Goal: Information Seeking & Learning: Check status

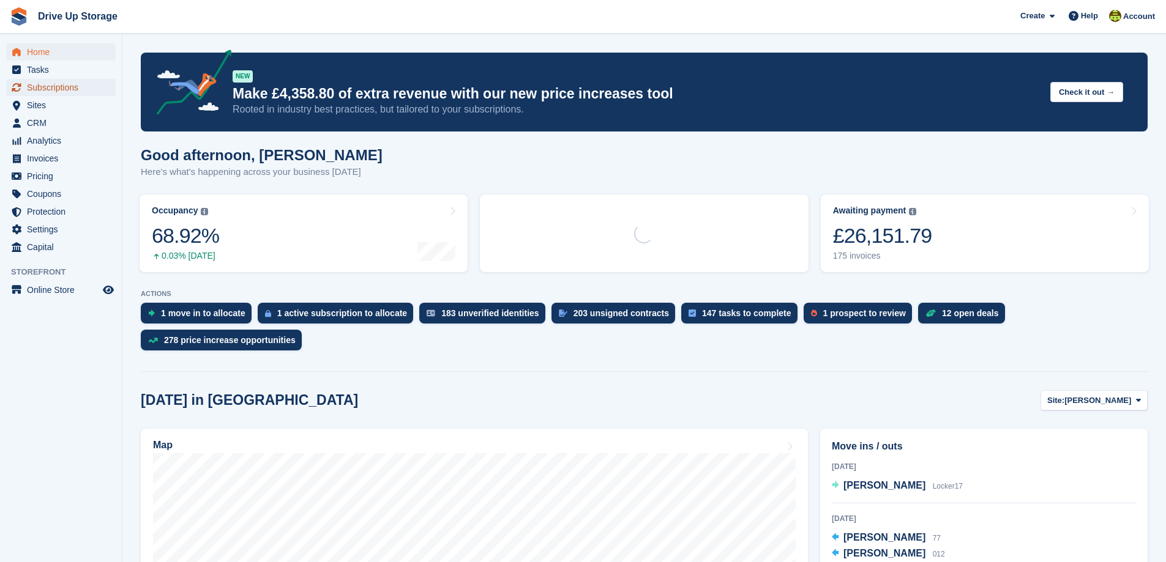
click at [56, 84] on span "Subscriptions" at bounding box center [63, 87] width 73 height 17
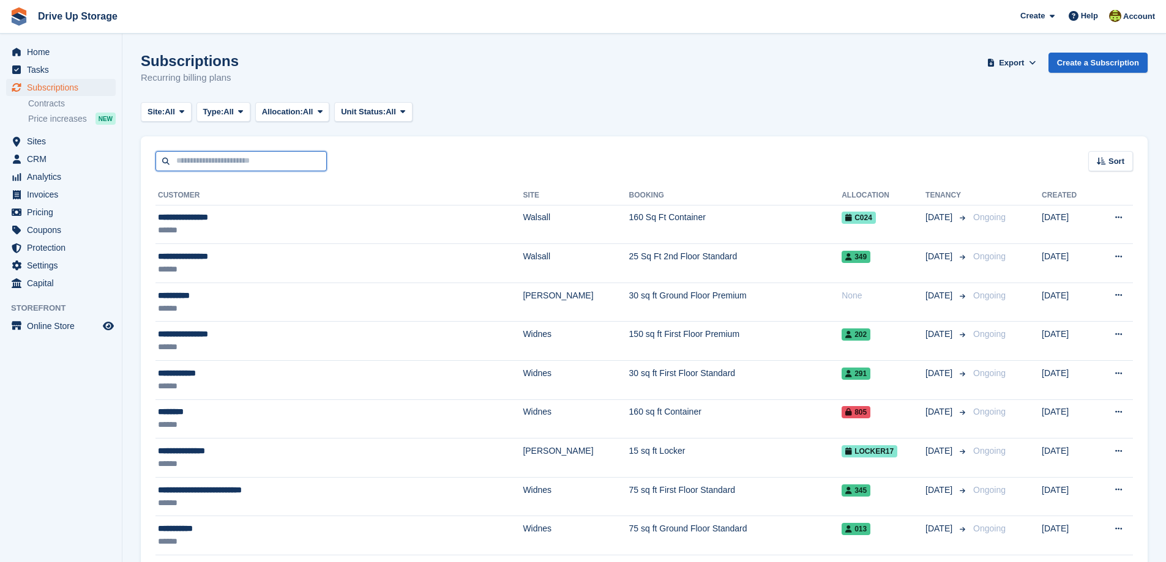
click at [250, 162] on input "text" at bounding box center [240, 161] width 171 height 20
type input "**********"
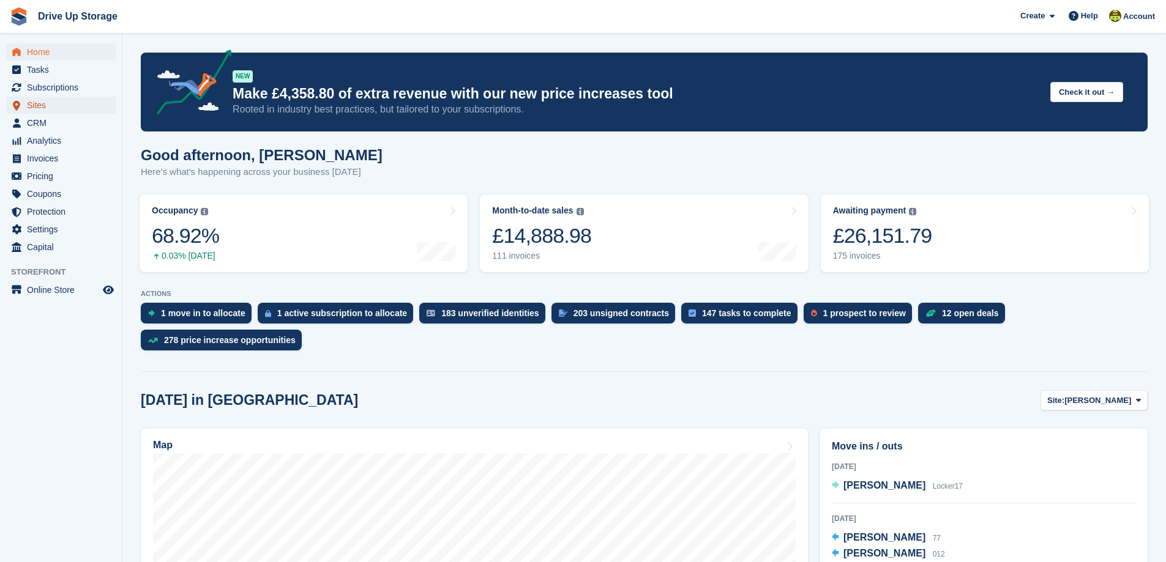
click at [42, 108] on span "Sites" at bounding box center [63, 105] width 73 height 17
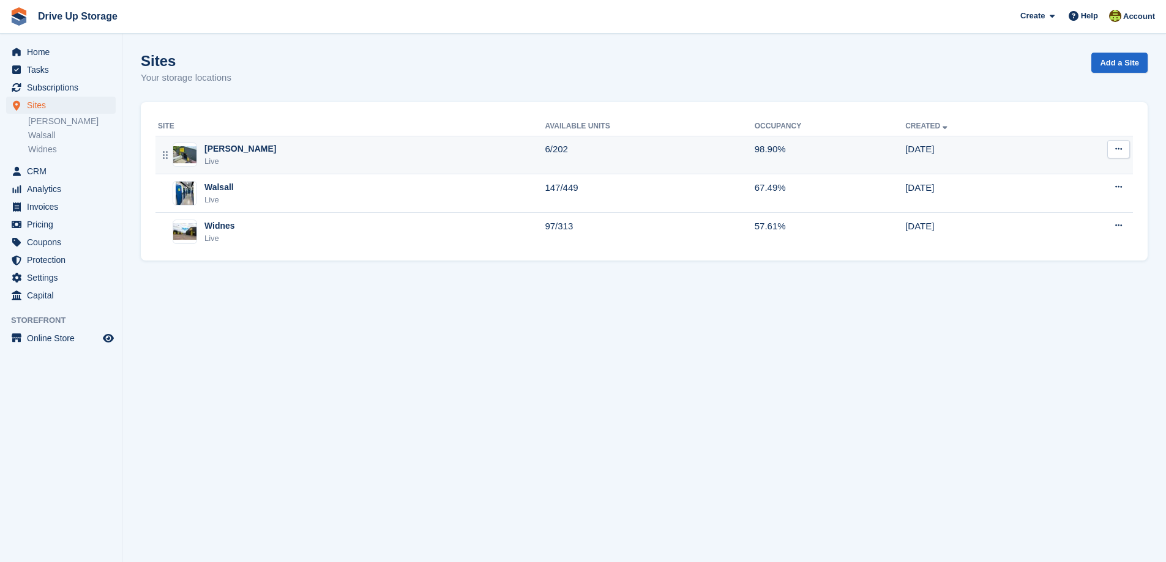
click at [225, 153] on div "[PERSON_NAME]" at bounding box center [240, 149] width 72 height 13
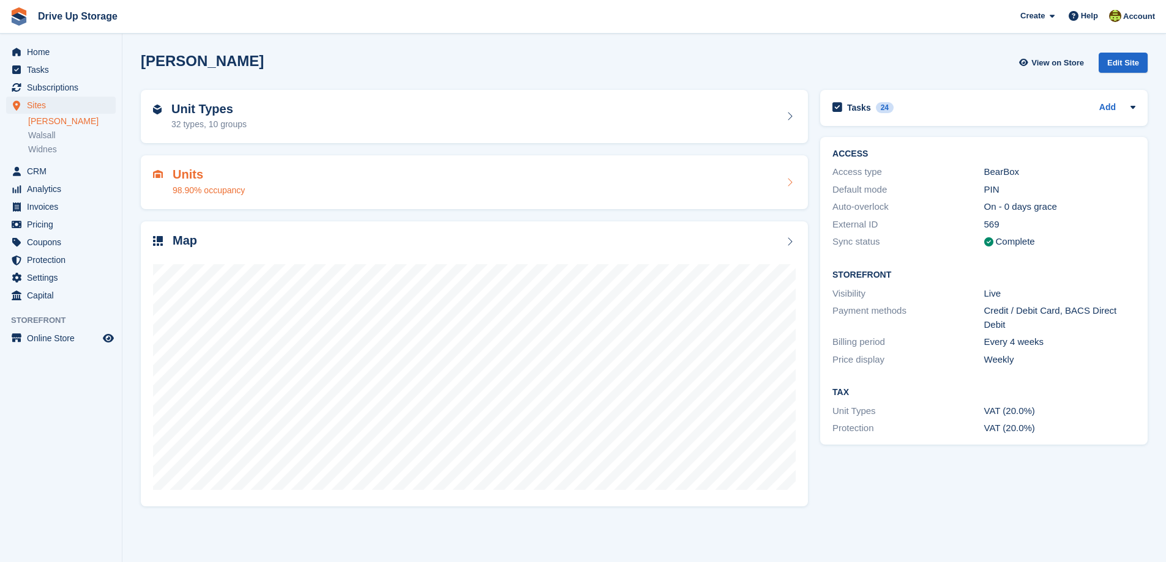
click at [253, 183] on div "Units 98.90% occupancy" at bounding box center [474, 182] width 643 height 29
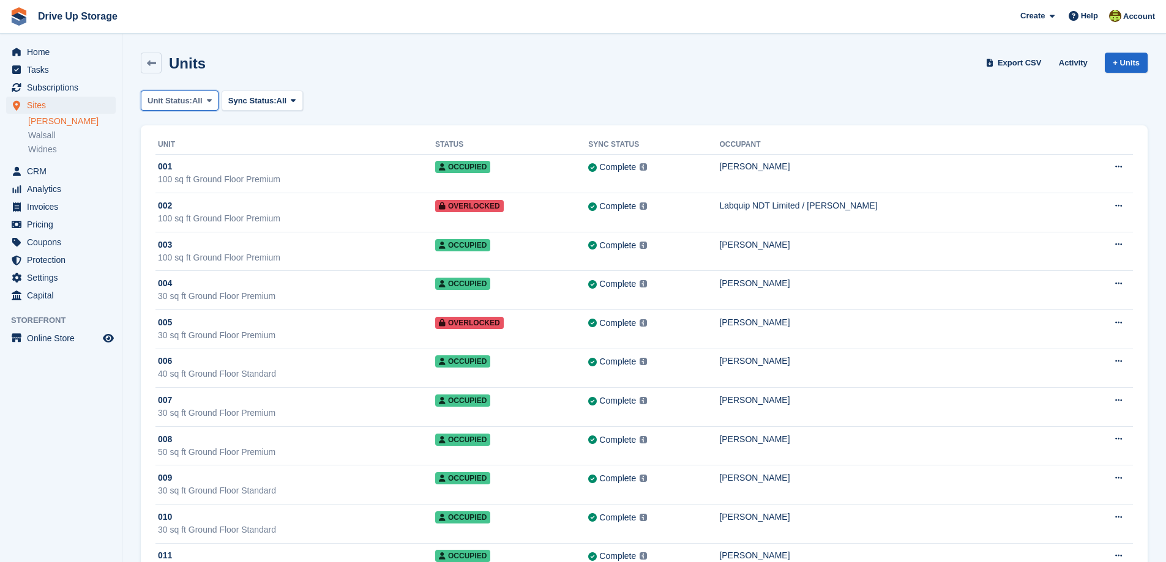
click at [209, 99] on icon at bounding box center [209, 101] width 5 height 8
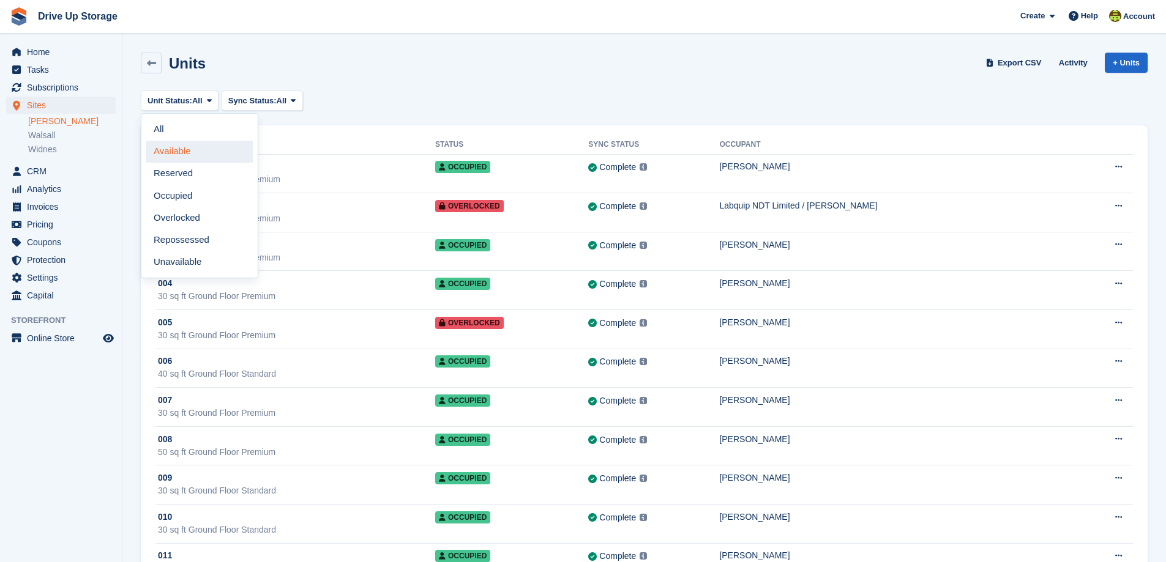
click at [184, 151] on link "Available" at bounding box center [199, 152] width 107 height 22
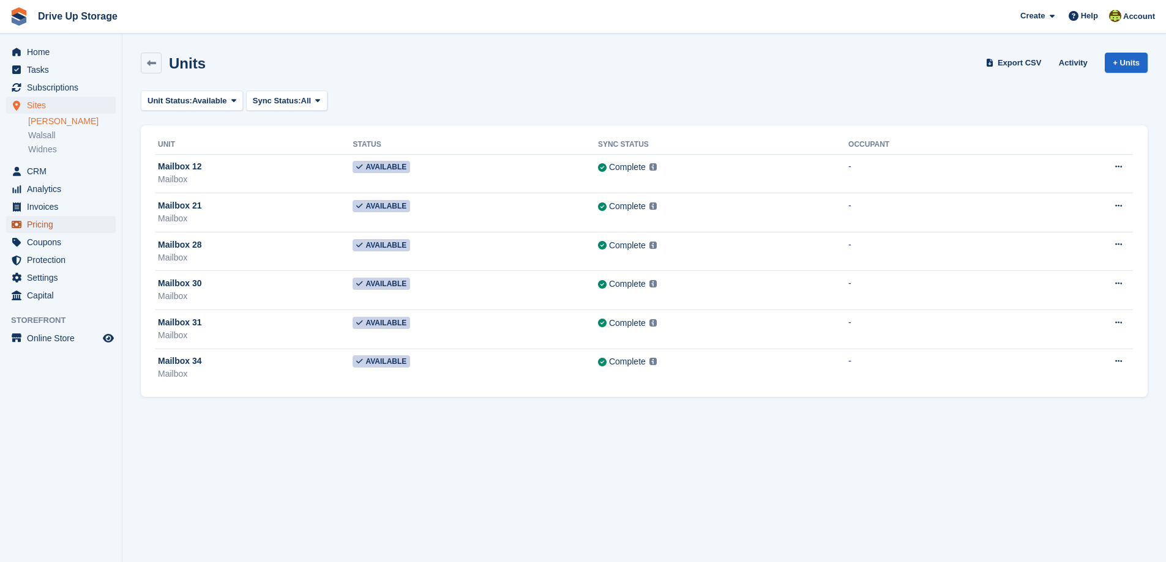
click at [46, 223] on span "Pricing" at bounding box center [63, 224] width 73 height 17
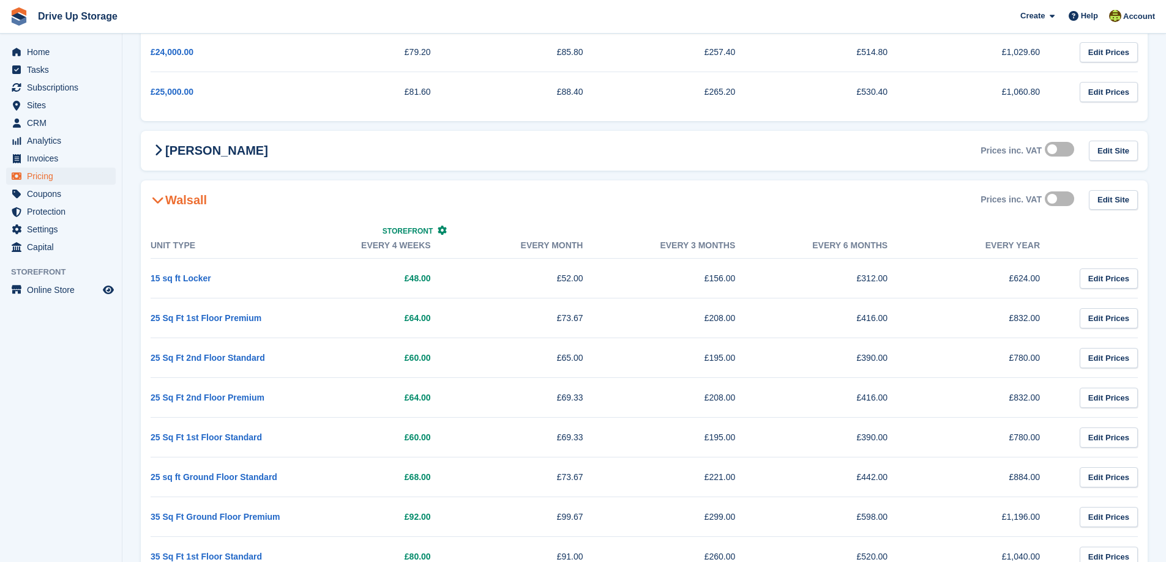
scroll to position [918, 0]
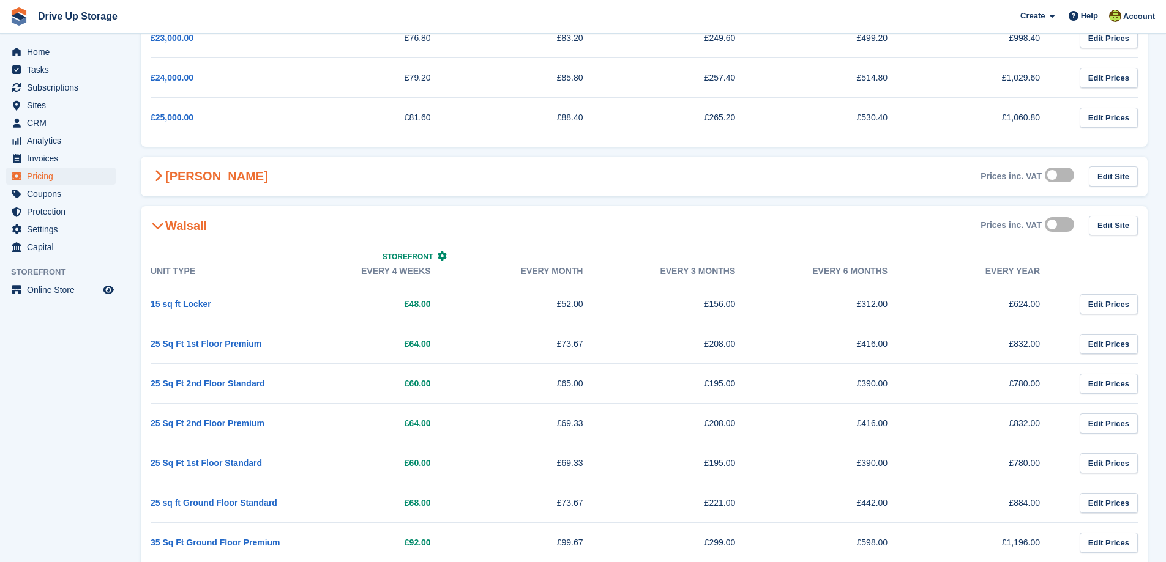
click at [214, 173] on div "Stroud Prices inc. VAT Edit Site" at bounding box center [644, 177] width 1007 height 40
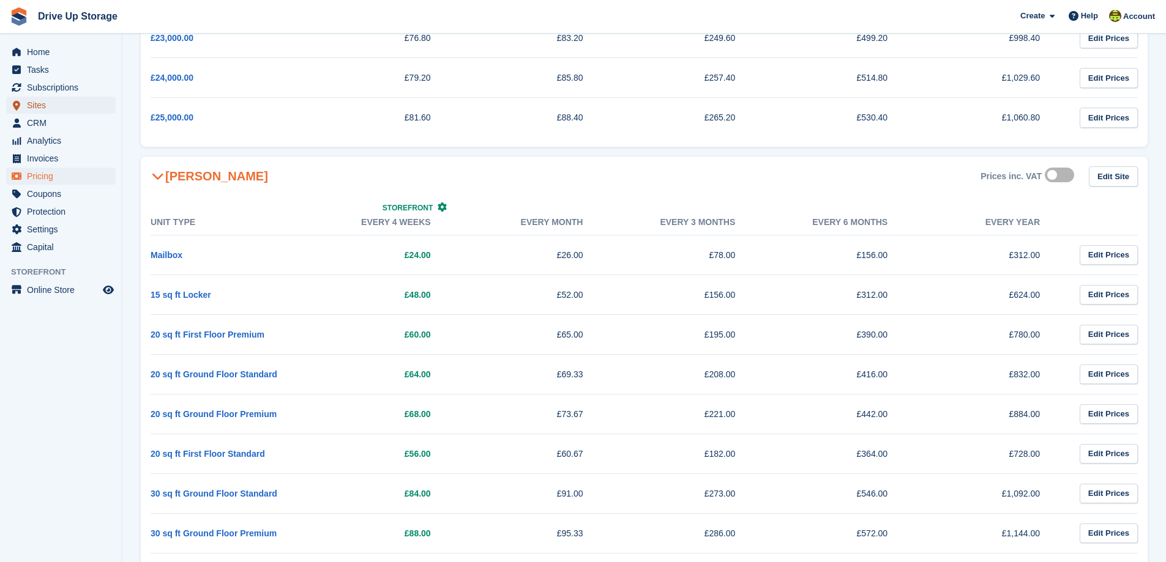
click at [30, 102] on span "Sites" at bounding box center [63, 105] width 73 height 17
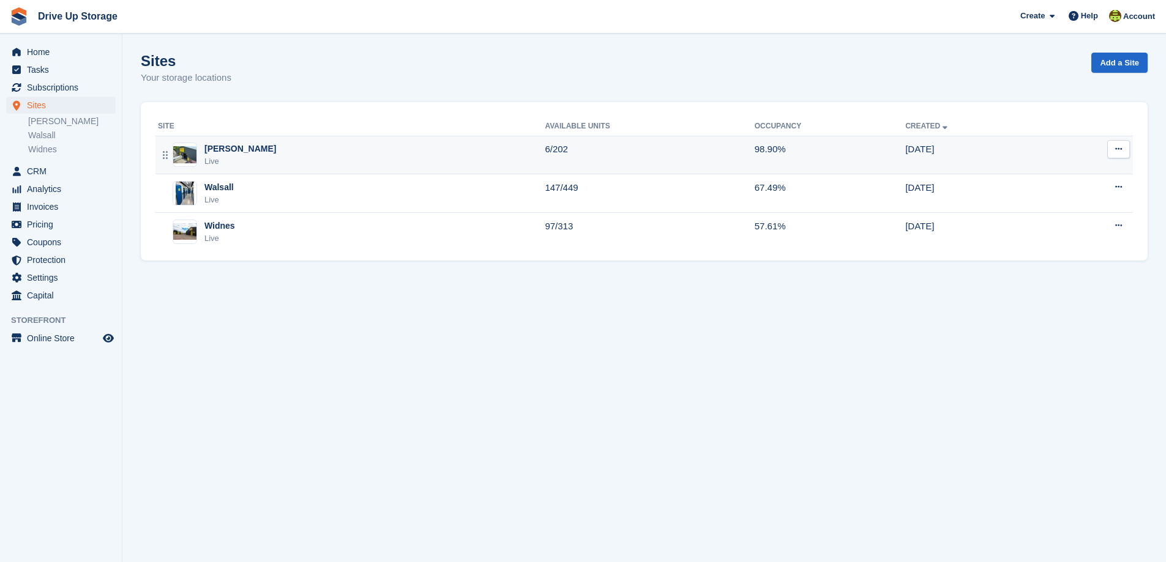
click at [241, 160] on div "Stroud Live" at bounding box center [351, 155] width 387 height 25
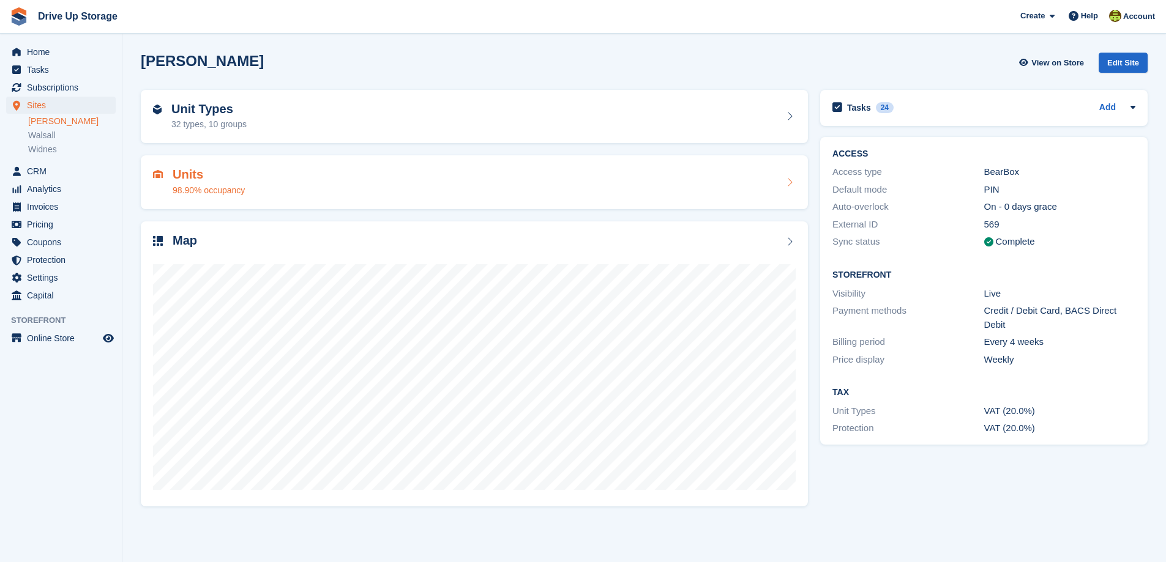
click at [207, 184] on div "98.90% occupancy" at bounding box center [209, 190] width 72 height 13
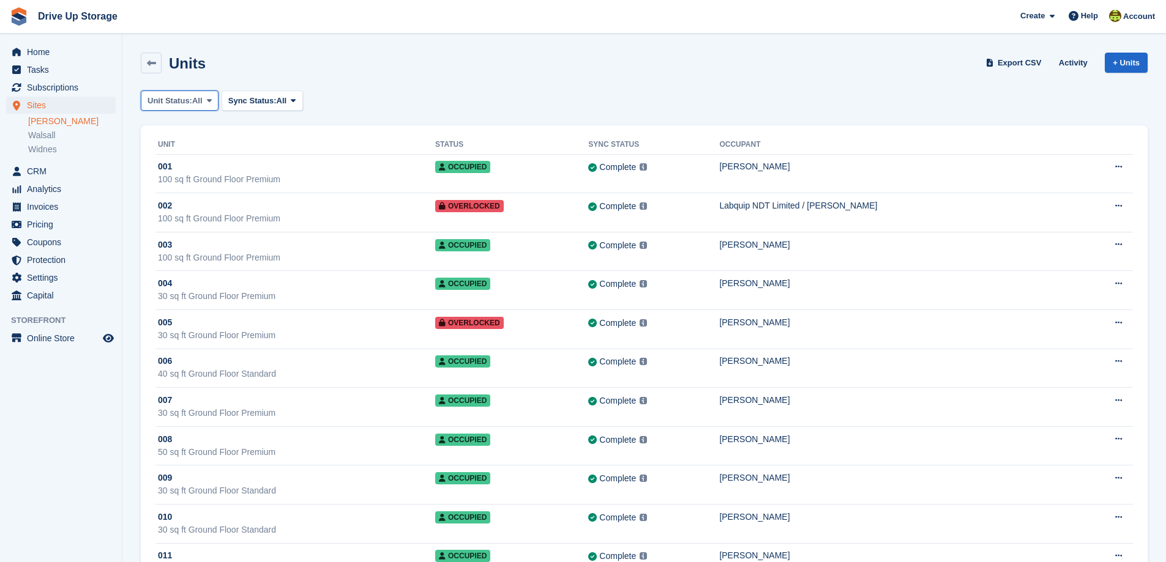
click at [209, 100] on icon at bounding box center [209, 101] width 5 height 8
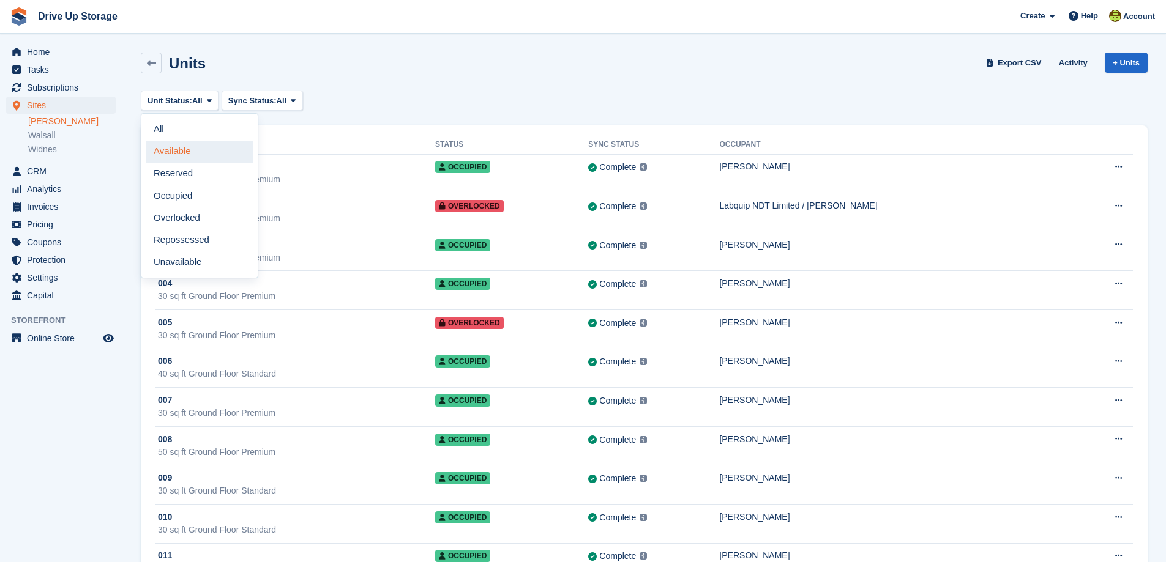
click at [163, 148] on link "Available" at bounding box center [199, 152] width 107 height 22
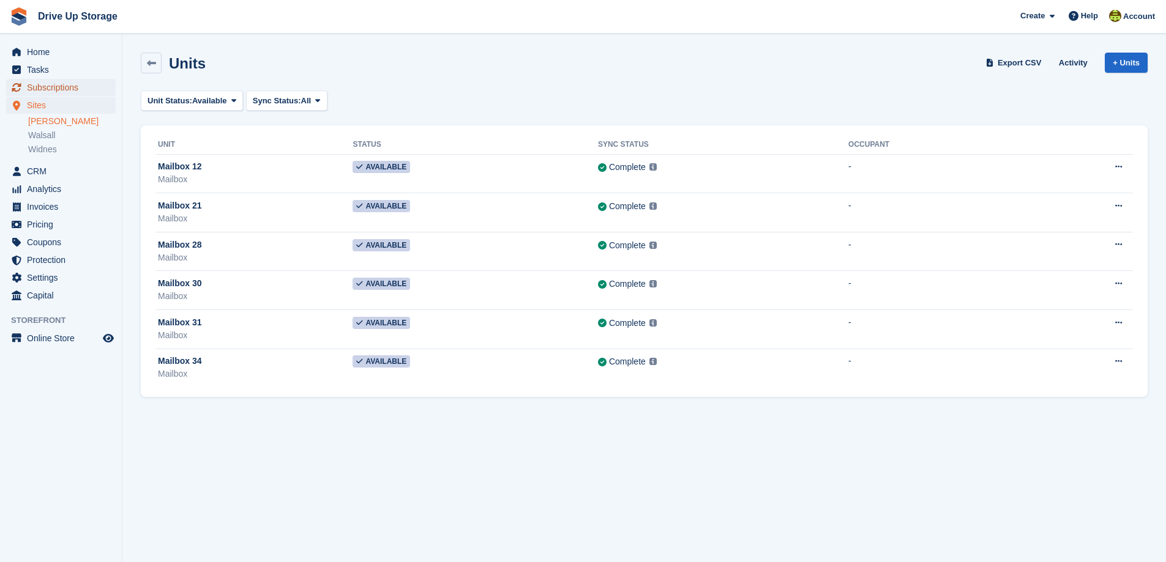
click at [57, 88] on span "Subscriptions" at bounding box center [63, 87] width 73 height 17
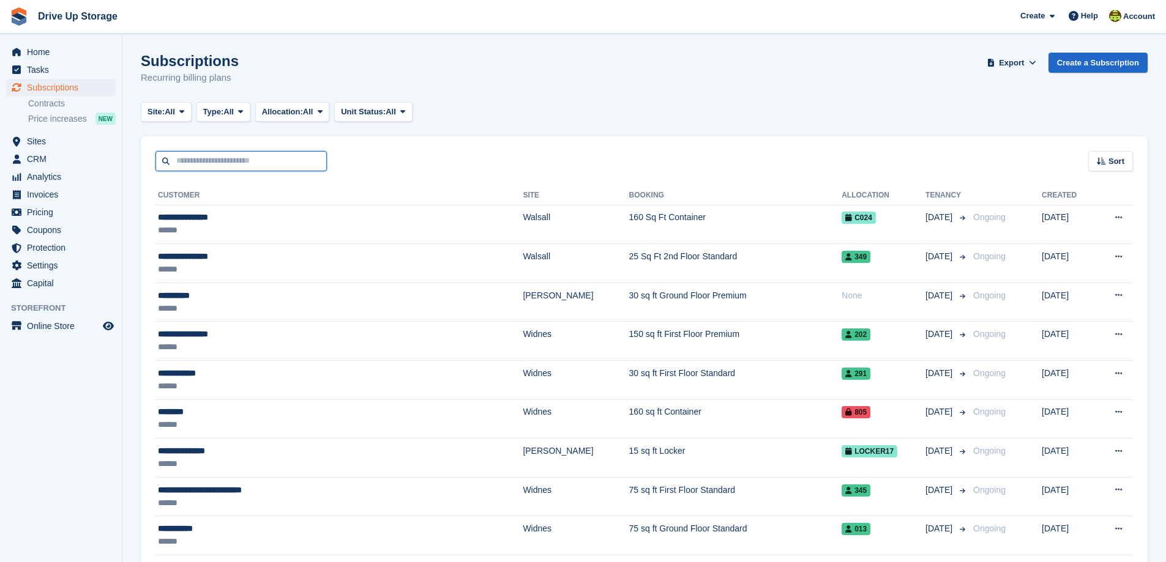
click at [225, 163] on input "text" at bounding box center [240, 161] width 171 height 20
type input "*****"
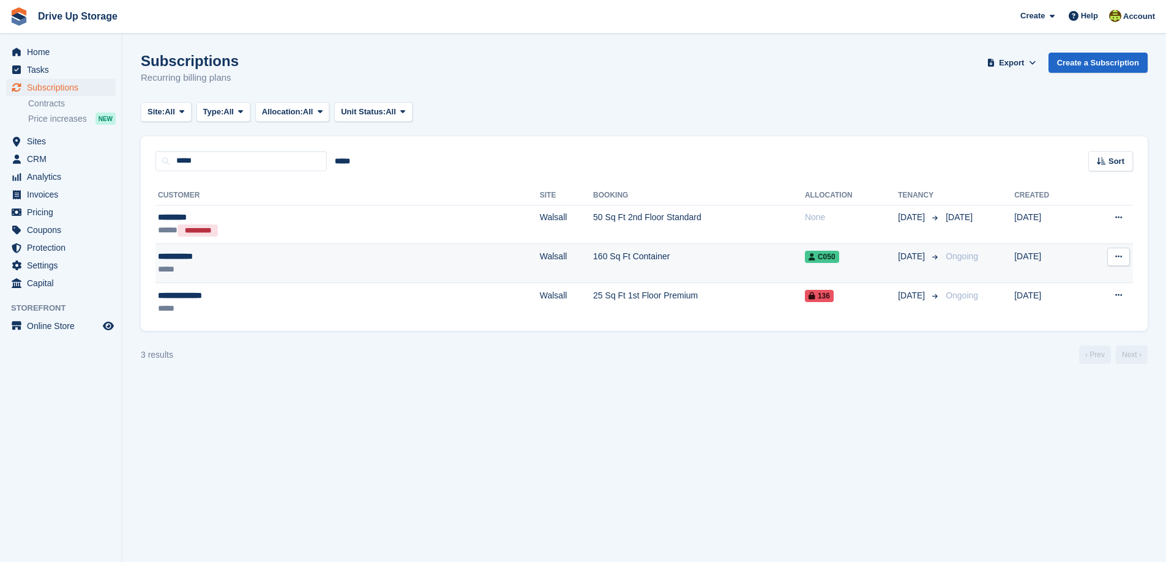
click at [249, 264] on div "*****" at bounding box center [255, 269] width 194 height 13
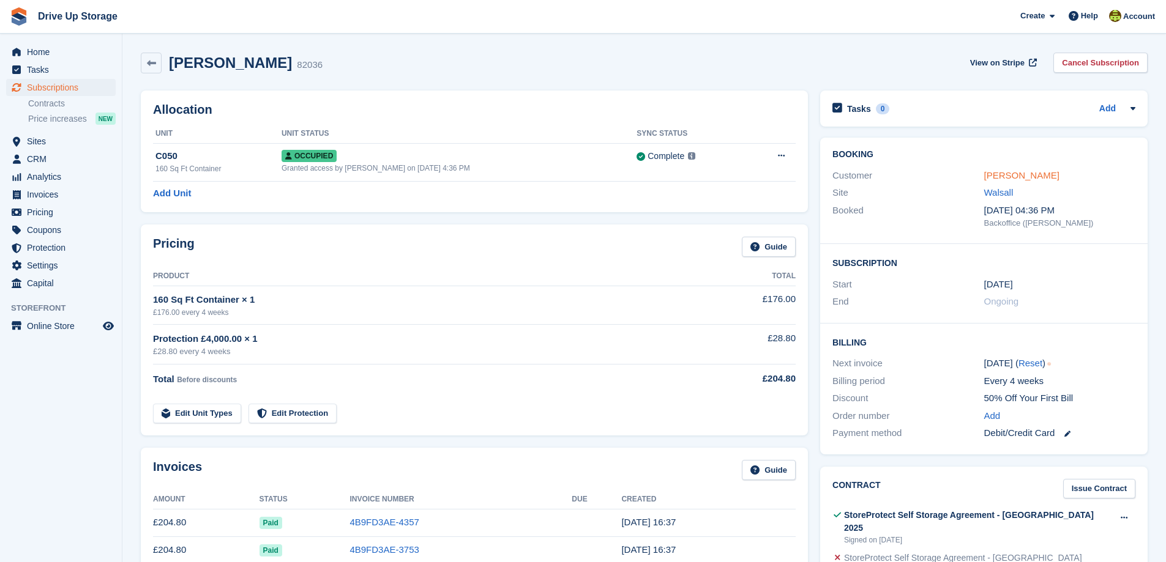
click at [1021, 174] on link "[PERSON_NAME]" at bounding box center [1021, 175] width 75 height 10
